Goal: Information Seeking & Learning: Learn about a topic

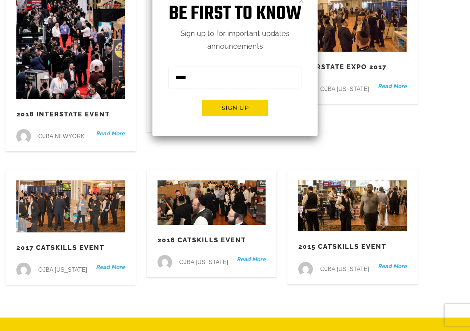
scroll to position [145, 0]
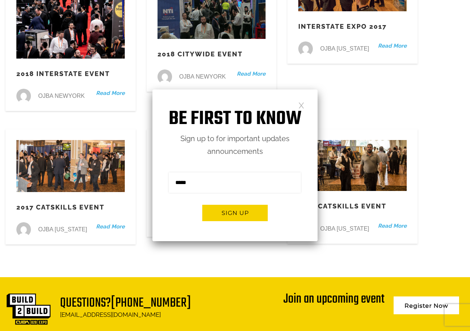
click at [301, 105] on link at bounding box center [301, 105] width 6 height 6
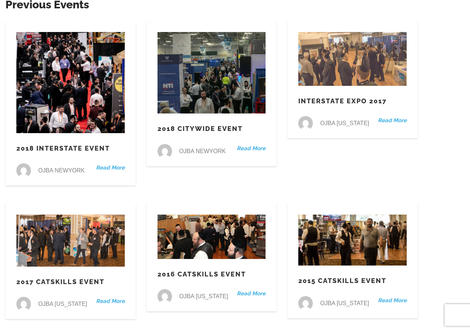
scroll to position [182, 0]
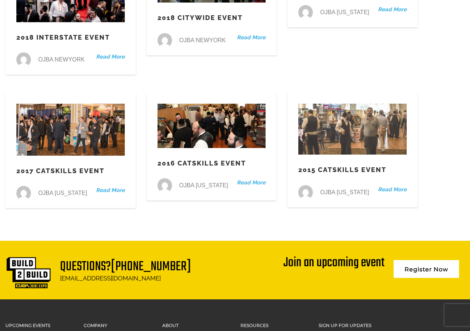
click at [351, 133] on img at bounding box center [352, 129] width 108 height 51
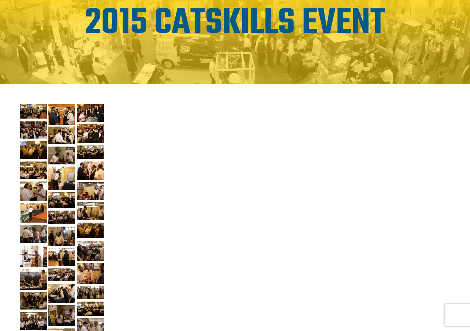
scroll to position [109, 0]
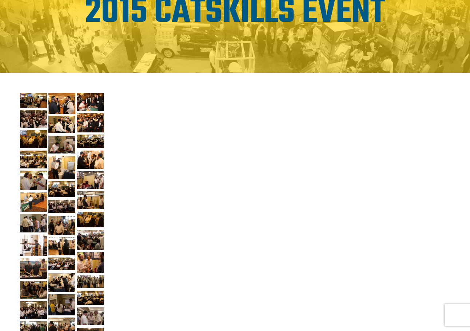
click at [61, 223] on img at bounding box center [61, 225] width 27 height 19
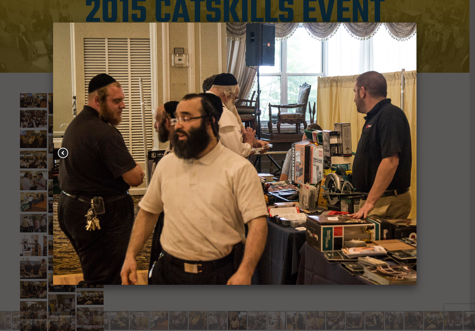
click at [77, 209] on link at bounding box center [125, 153] width 145 height 157
click at [23, 198] on div at bounding box center [237, 165] width 475 height 331
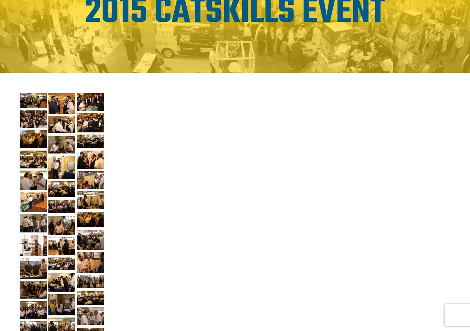
click at [32, 215] on img at bounding box center [33, 223] width 27 height 19
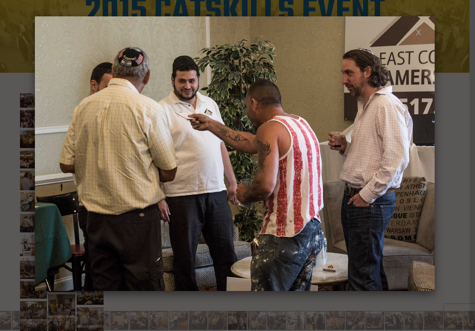
click at [29, 253] on div at bounding box center [237, 165] width 475 height 331
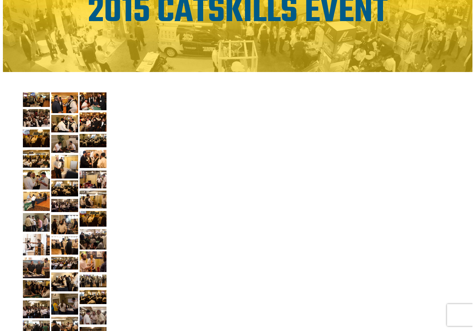
scroll to position [291, 0]
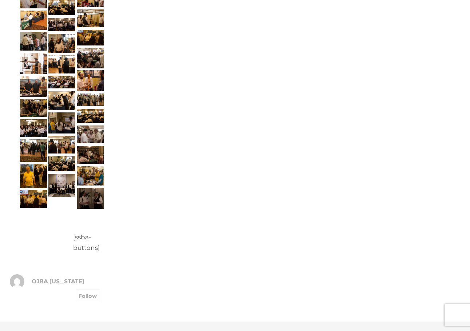
click at [87, 197] on img at bounding box center [90, 198] width 27 height 21
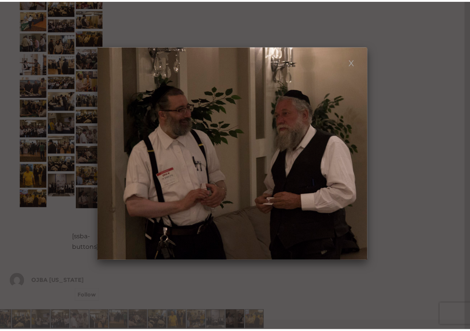
scroll to position [0, 0]
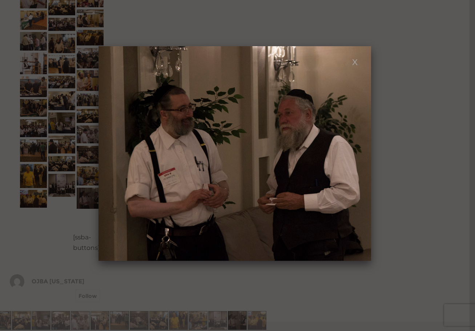
click at [89, 152] on div at bounding box center [237, 165] width 475 height 331
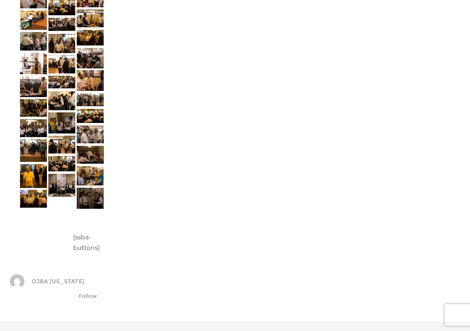
click at [89, 152] on img at bounding box center [90, 155] width 27 height 18
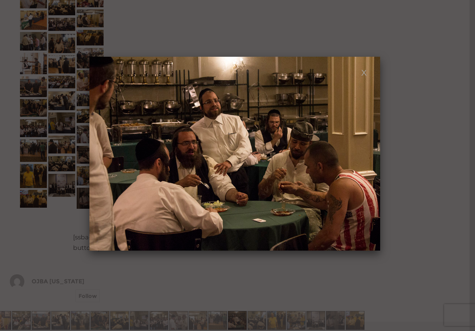
click at [45, 98] on div at bounding box center [237, 165] width 475 height 331
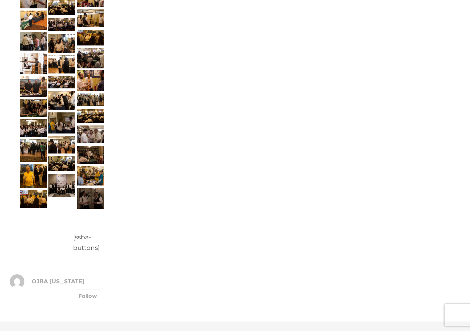
click at [49, 113] on img at bounding box center [61, 122] width 27 height 21
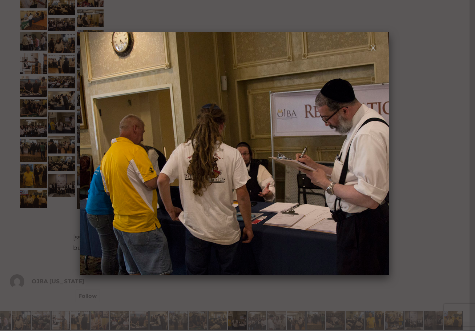
click at [49, 86] on div at bounding box center [237, 165] width 475 height 331
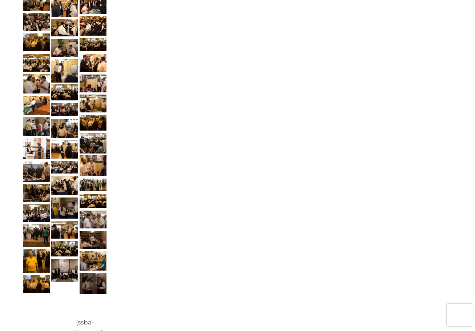
scroll to position [145, 0]
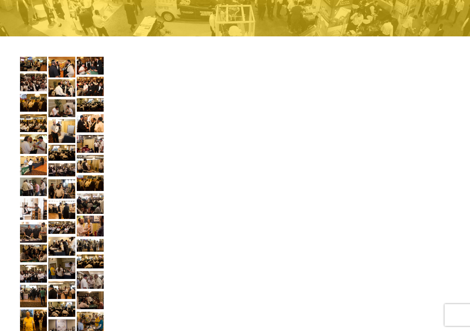
click at [34, 129] on img at bounding box center [33, 123] width 27 height 18
